Goal: Find specific page/section: Find specific page/section

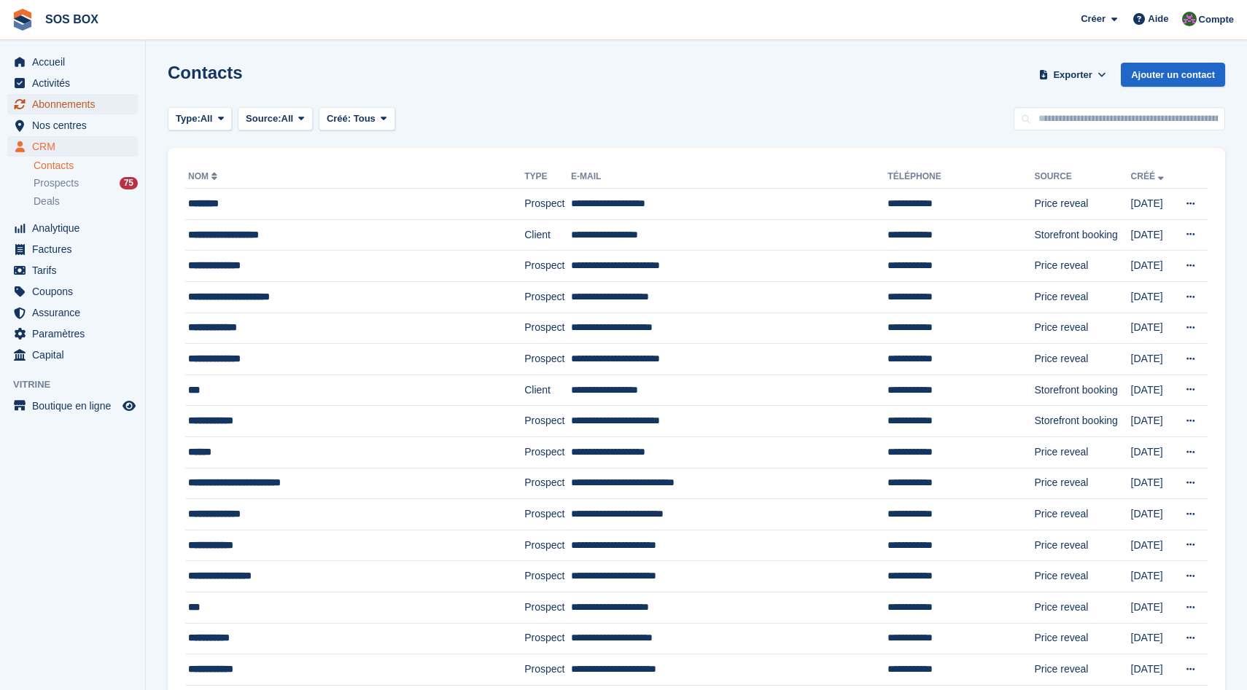
click at [41, 108] on span "Abonnements" at bounding box center [75, 104] width 87 height 20
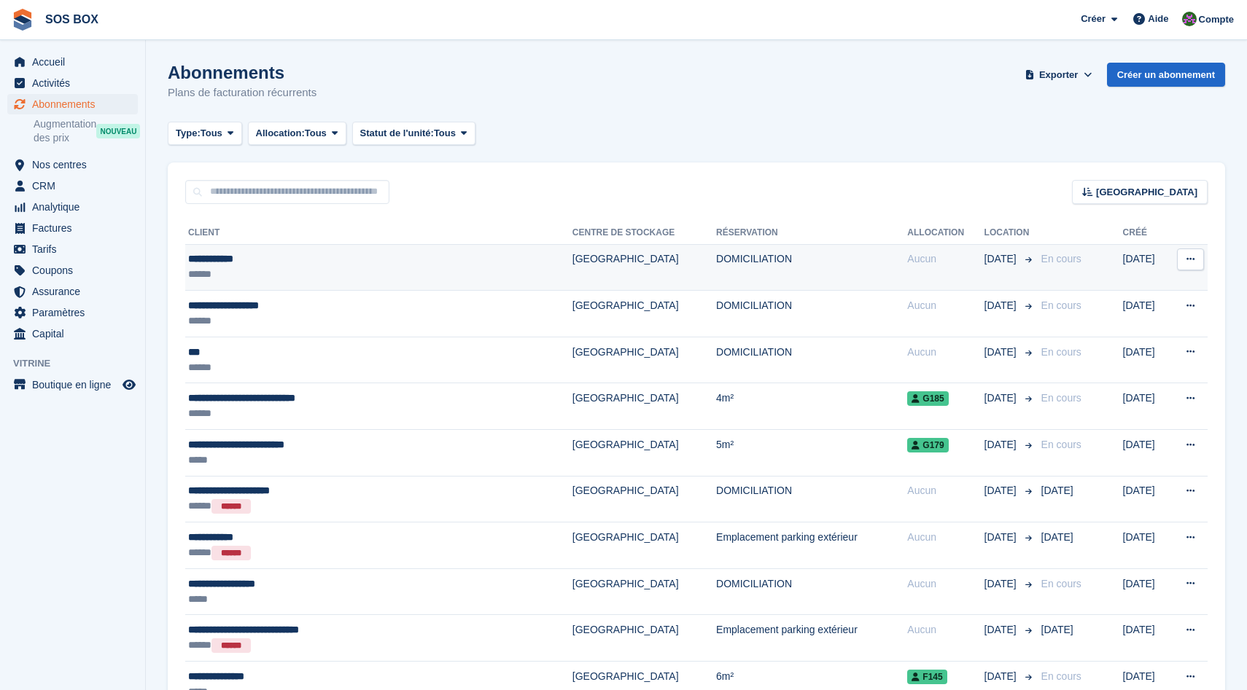
click at [294, 268] on div "******" at bounding box center [329, 274] width 283 height 15
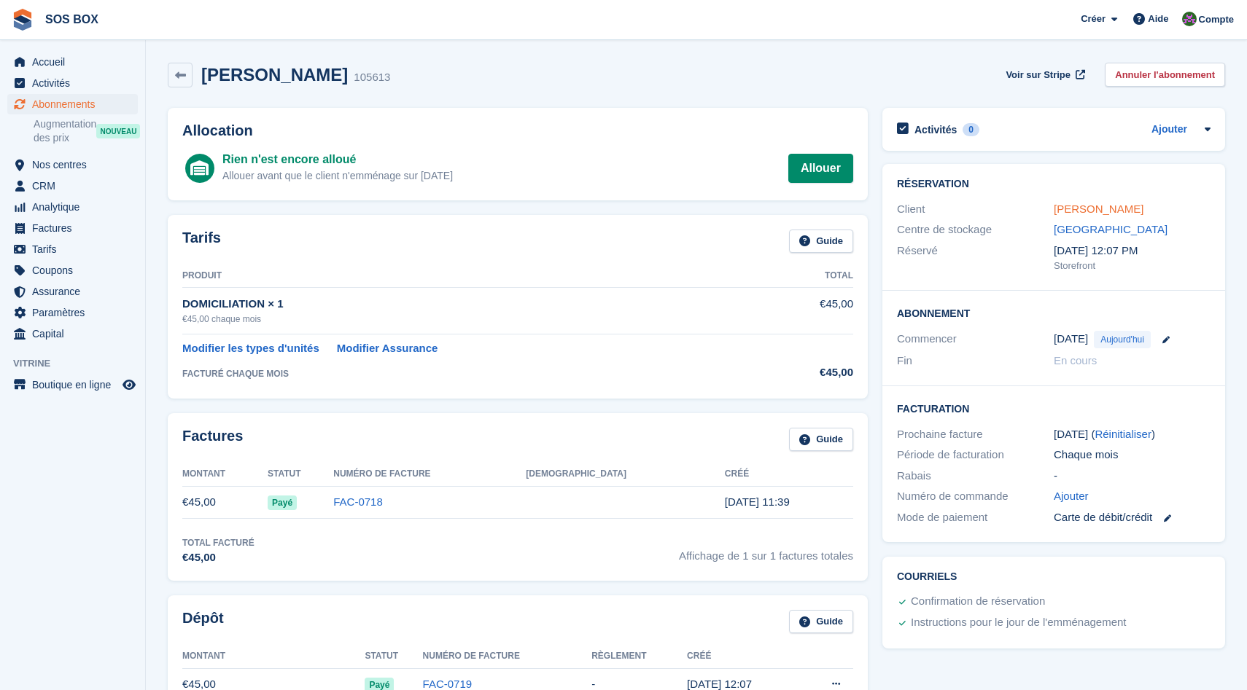
click at [1078, 205] on link "[PERSON_NAME]" at bounding box center [1098, 209] width 90 height 12
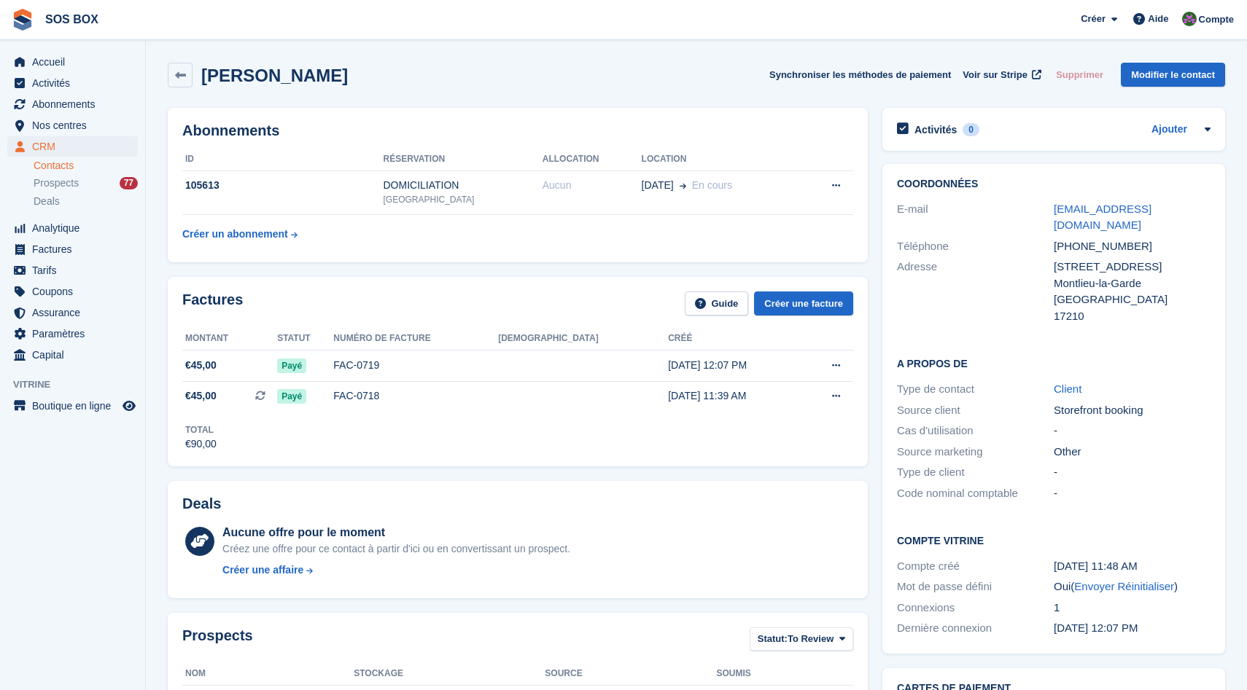
click at [873, 336] on div "Factures Guide Créer une facture Montant Statut Numéro de facture [PERSON_NAME]…" at bounding box center [517, 372] width 714 height 204
